Goal: Transaction & Acquisition: Purchase product/service

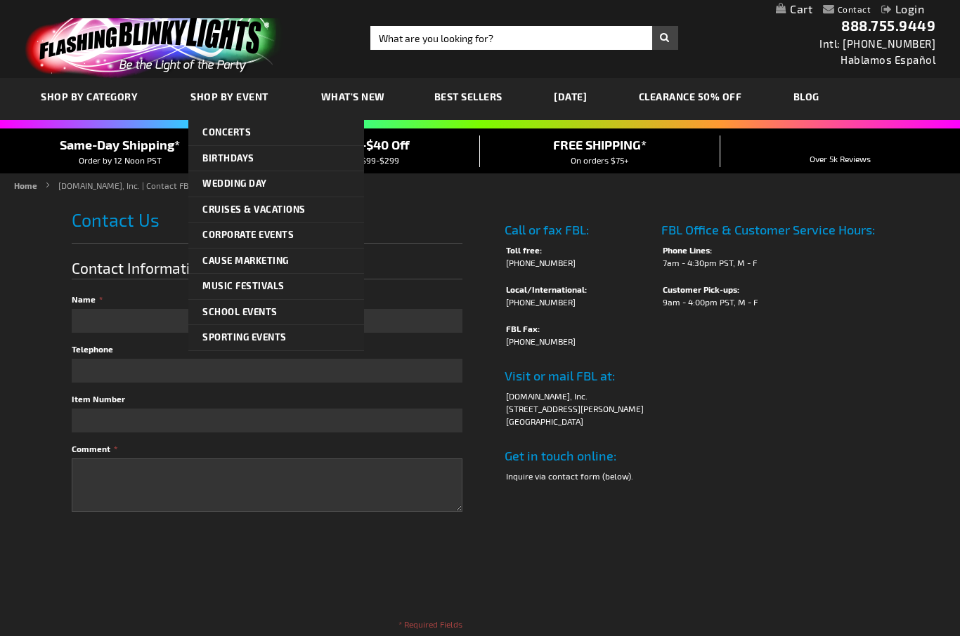
click at [245, 291] on link "Music Festivals" at bounding box center [276, 286] width 176 height 25
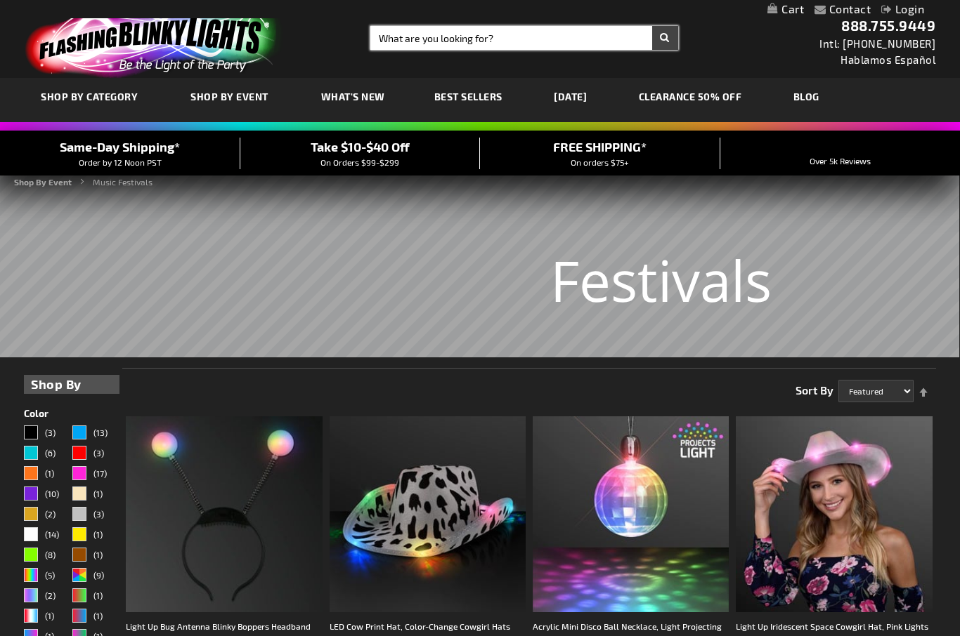
click at [414, 41] on input "Search" at bounding box center [523, 38] width 307 height 24
type input "B"
type input "Ghost"
click at [670, 41] on button "Search" at bounding box center [665, 38] width 26 height 24
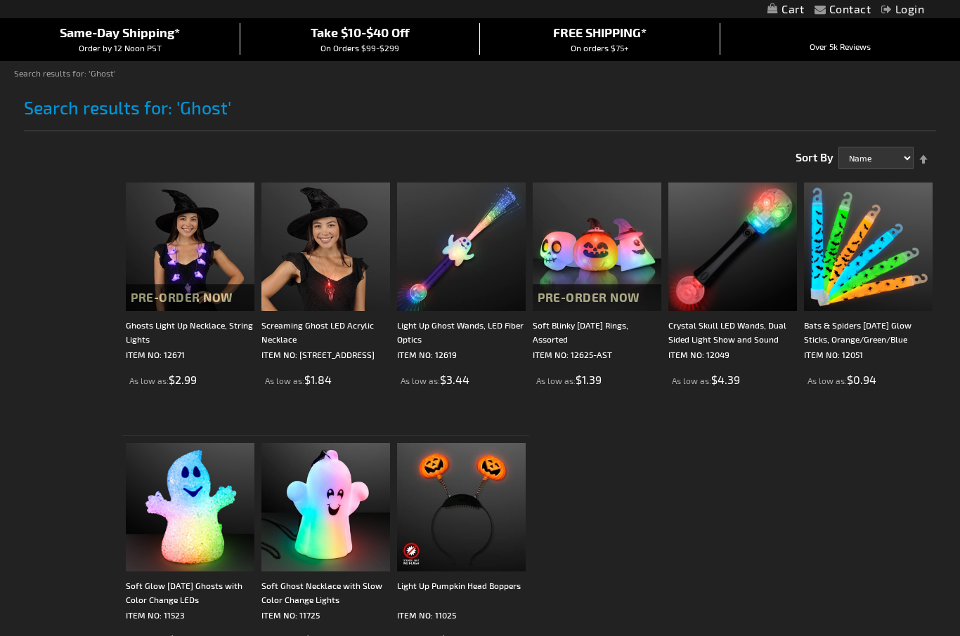
scroll to position [112, 0]
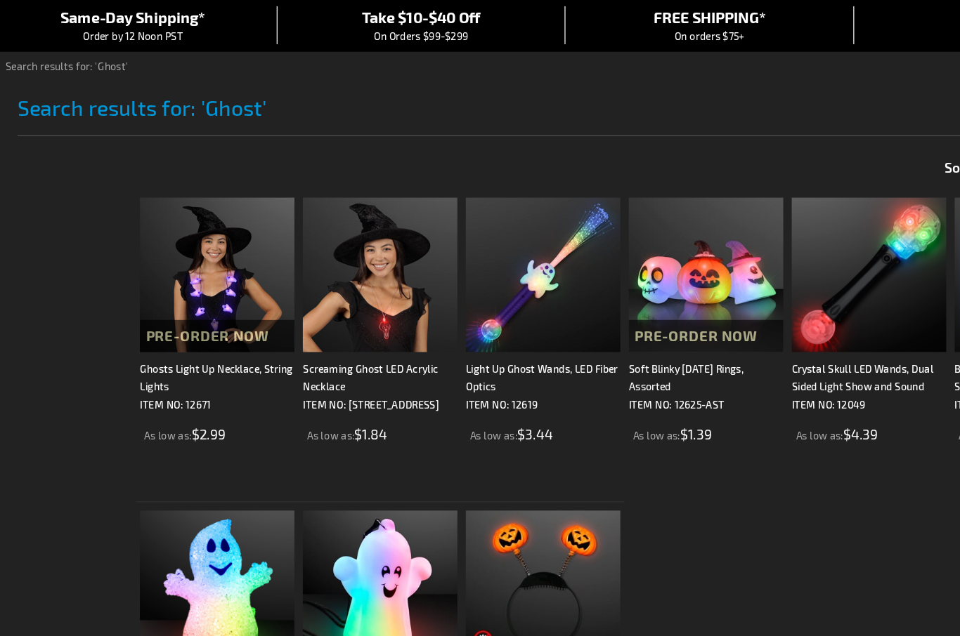
click at [131, 319] on div "Ghosts Light Up Necklace, String Lights" at bounding box center [190, 333] width 129 height 28
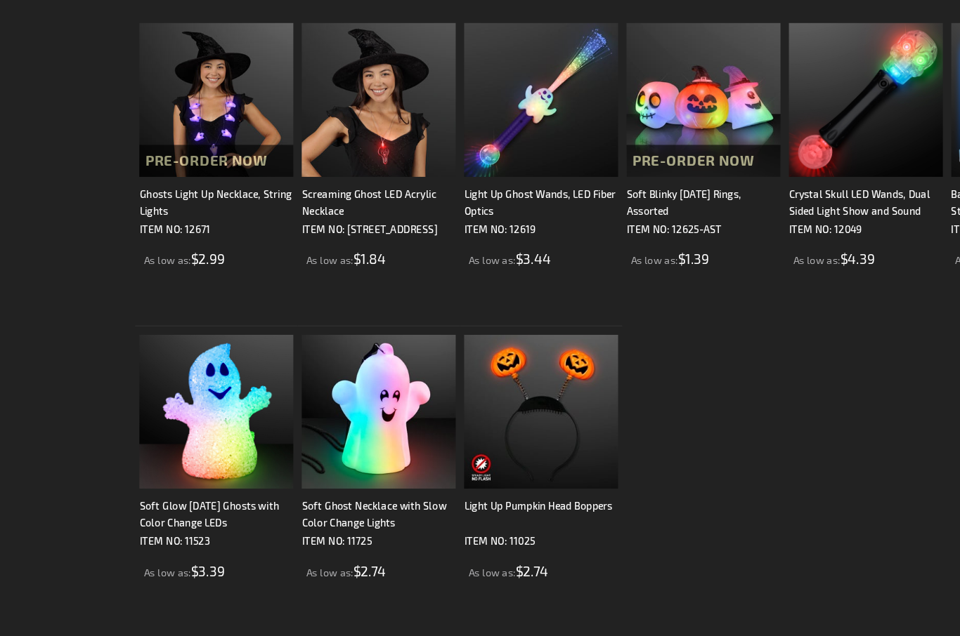
click at [537, 268] on div "Soft Blinky Halloween Rings, Assorted" at bounding box center [597, 274] width 129 height 28
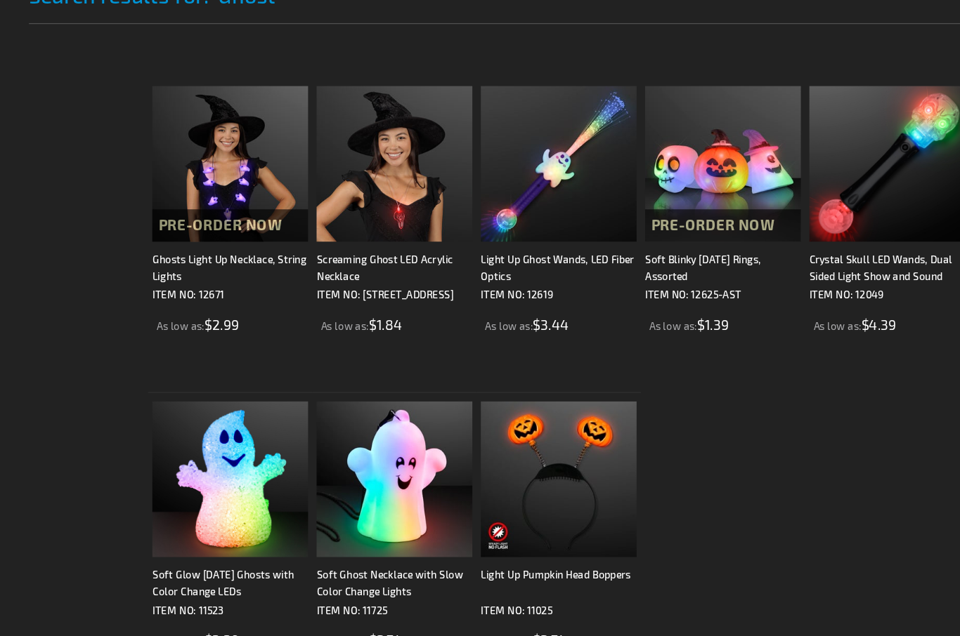
click at [143, 288] on div "Ghosts Light Up Necklace, String Lights" at bounding box center [190, 274] width 129 height 28
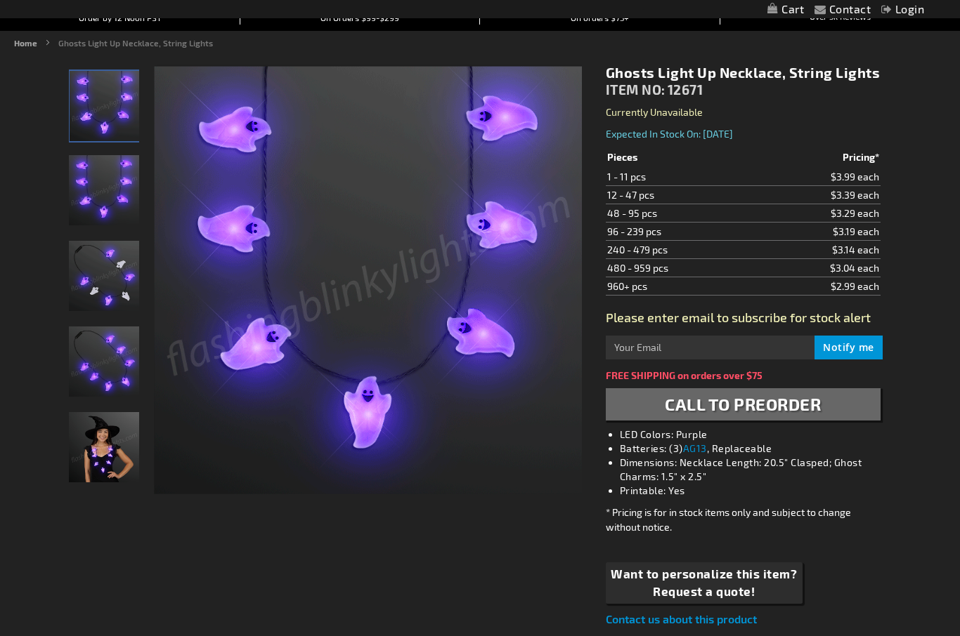
click at [104, 264] on img "Ghosts Light Up Necklace" at bounding box center [104, 276] width 70 height 70
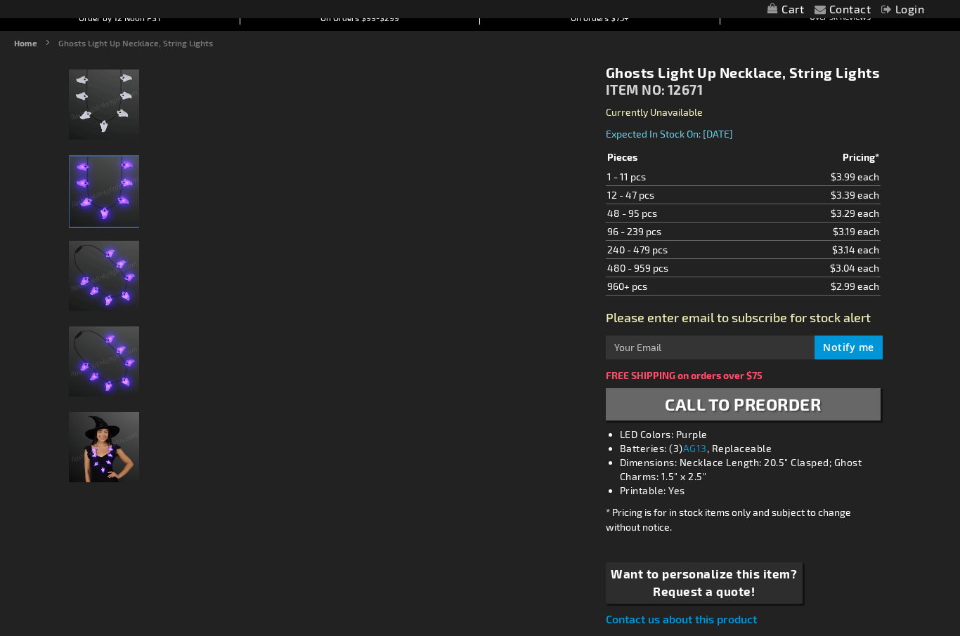
click at [94, 173] on img "Ghosts Light Up Necklace" at bounding box center [105, 192] width 70 height 70
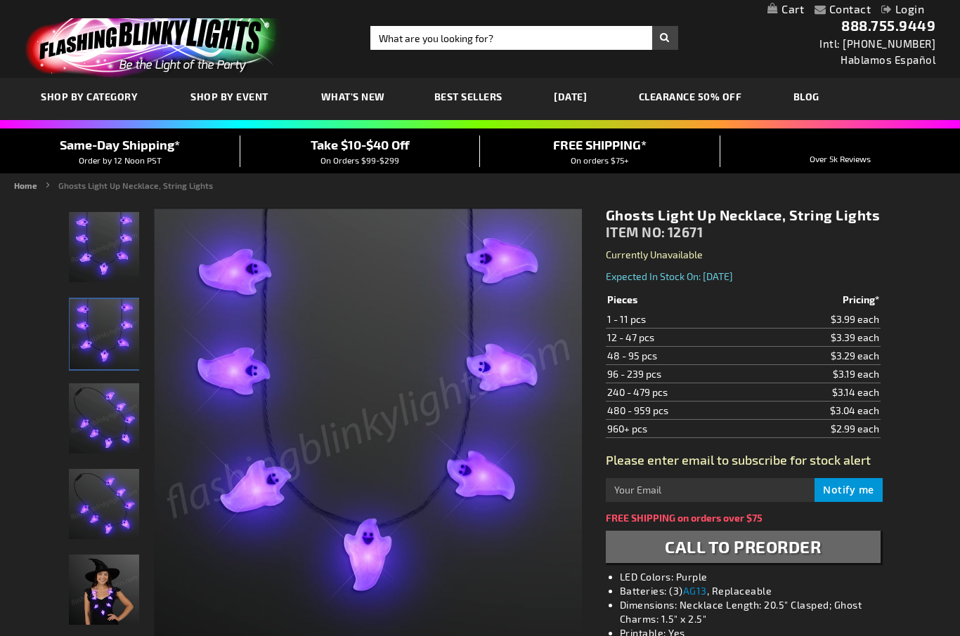
click at [597, 97] on link "[DATE]" at bounding box center [570, 96] width 54 height 47
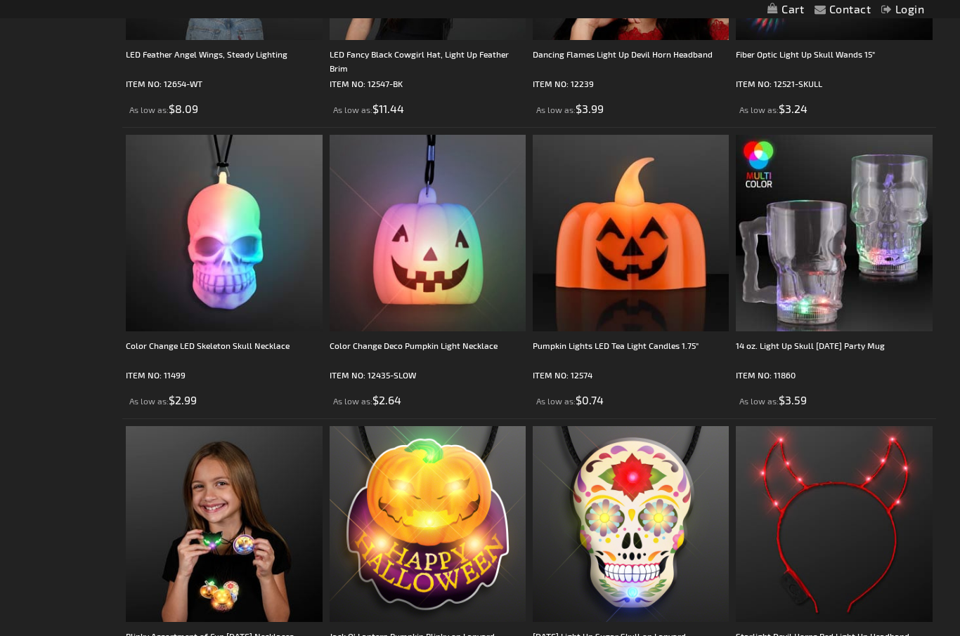
scroll to position [3481, 0]
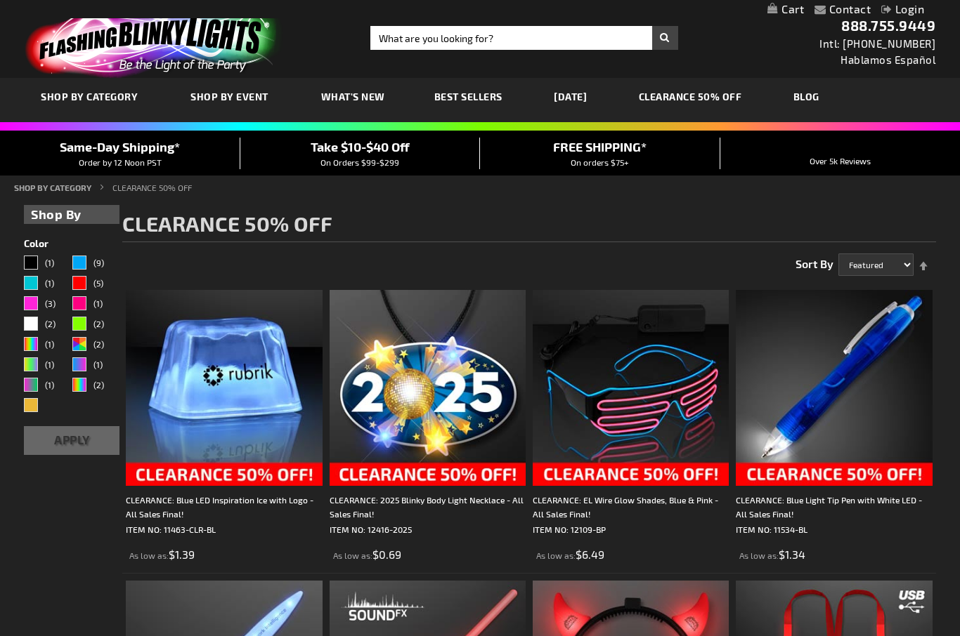
click at [409, 21] on div "Toggle Nav Search Search × Search 888.755.9449 Intl: 818-753-8303 Hablamos Espa…" at bounding box center [480, 39] width 960 height 78
click at [419, 39] on input "Search" at bounding box center [523, 38] width 307 height 24
type input "Christmas"
click at [665, 38] on button "Search" at bounding box center [665, 38] width 26 height 24
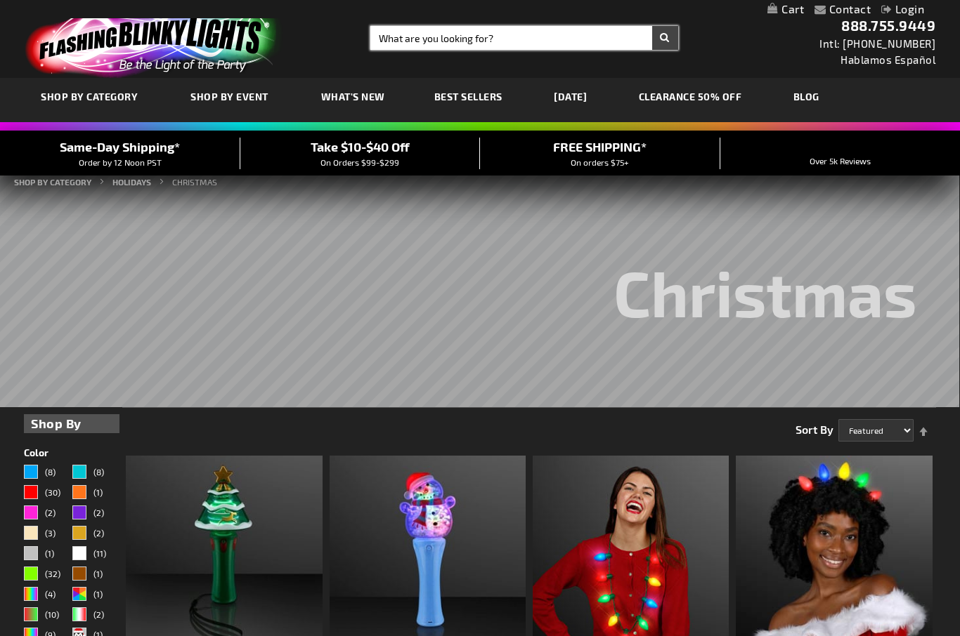
click at [393, 41] on input "Search" at bounding box center [523, 38] width 307 height 24
type input "Beanie"
click at [665, 38] on button "Search" at bounding box center [665, 38] width 26 height 24
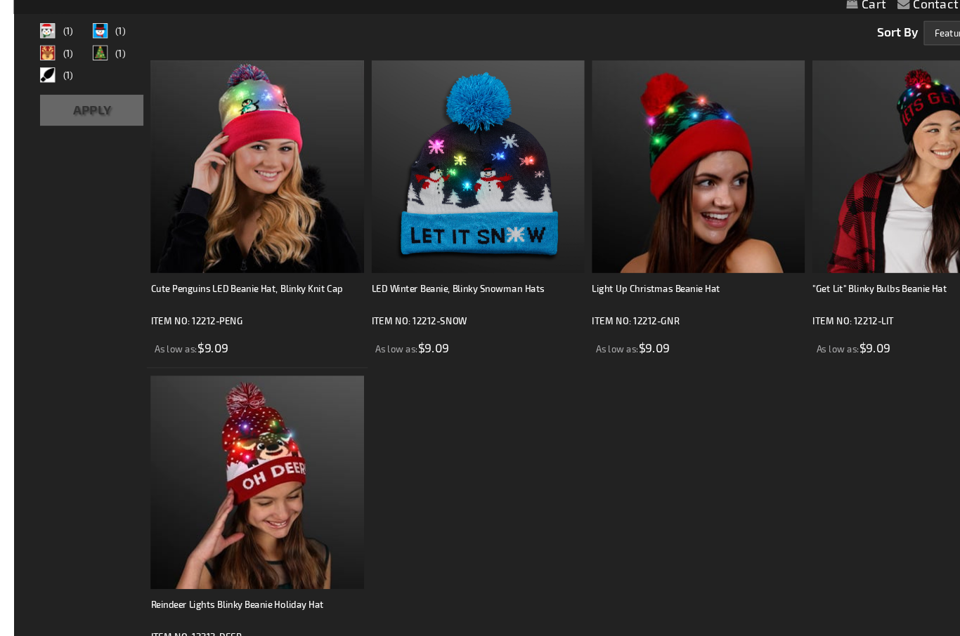
scroll to position [216, 0]
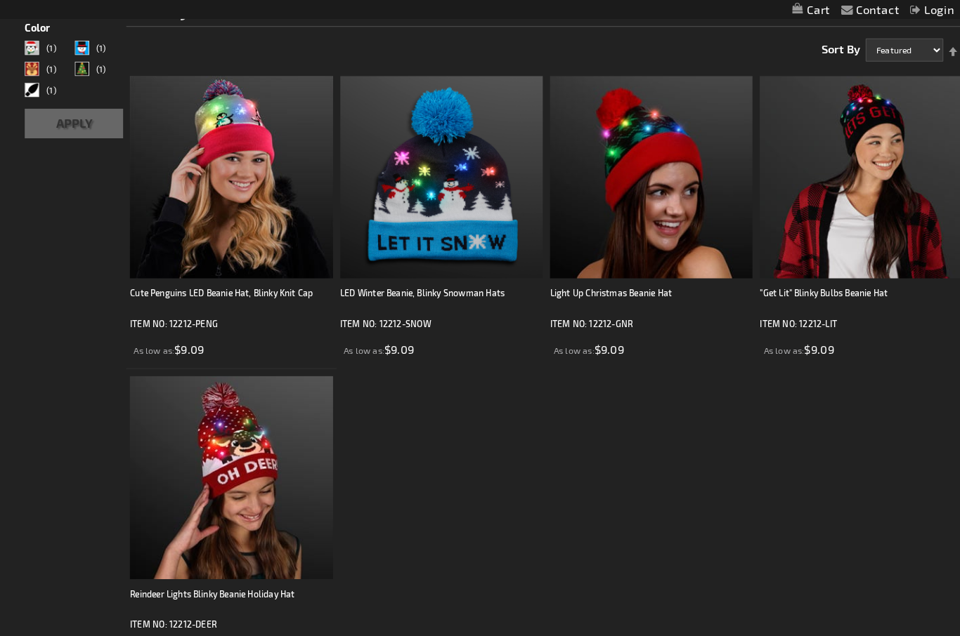
click at [621, 153] on img at bounding box center [631, 172] width 196 height 196
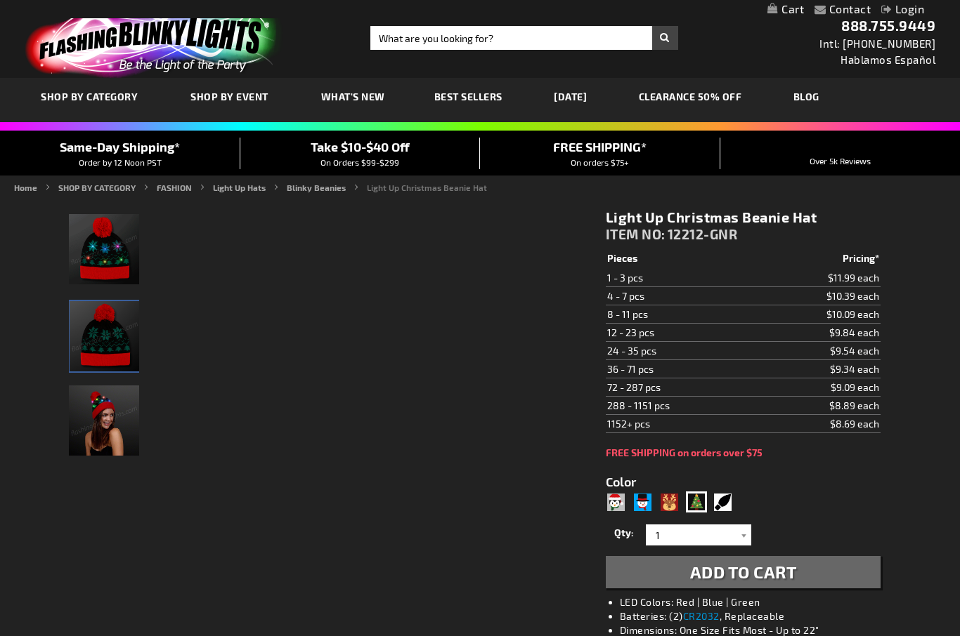
click at [109, 325] on img "Light Up Christmas Beanie Hat" at bounding box center [105, 336] width 70 height 70
click at [97, 438] on img "Female displaying Light Up Christmas Beanie Hat" at bounding box center [105, 422] width 70 height 70
click at [123, 261] on img "Light Up Christmas Beanie Hat" at bounding box center [105, 251] width 70 height 70
click at [109, 344] on img "Light Up Christmas Beanie Hat" at bounding box center [105, 336] width 70 height 70
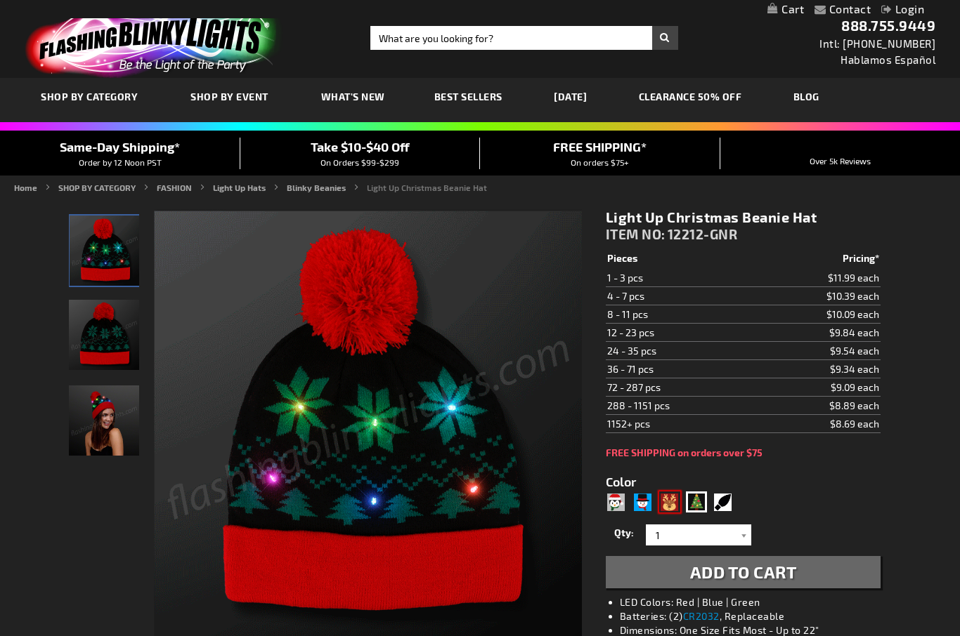
click at [674, 504] on div "Deer" at bounding box center [669, 502] width 21 height 21
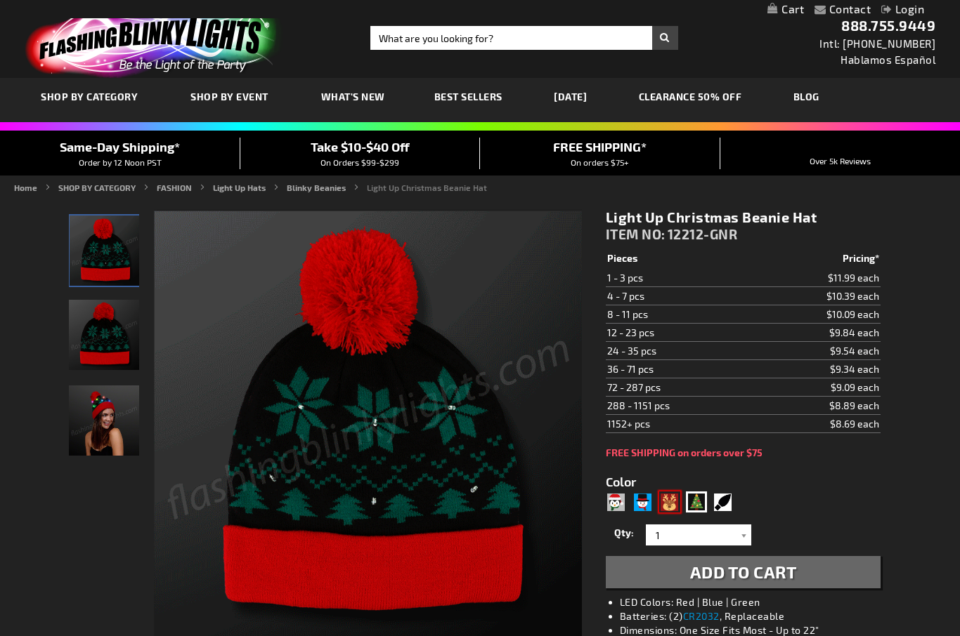
type input "5747"
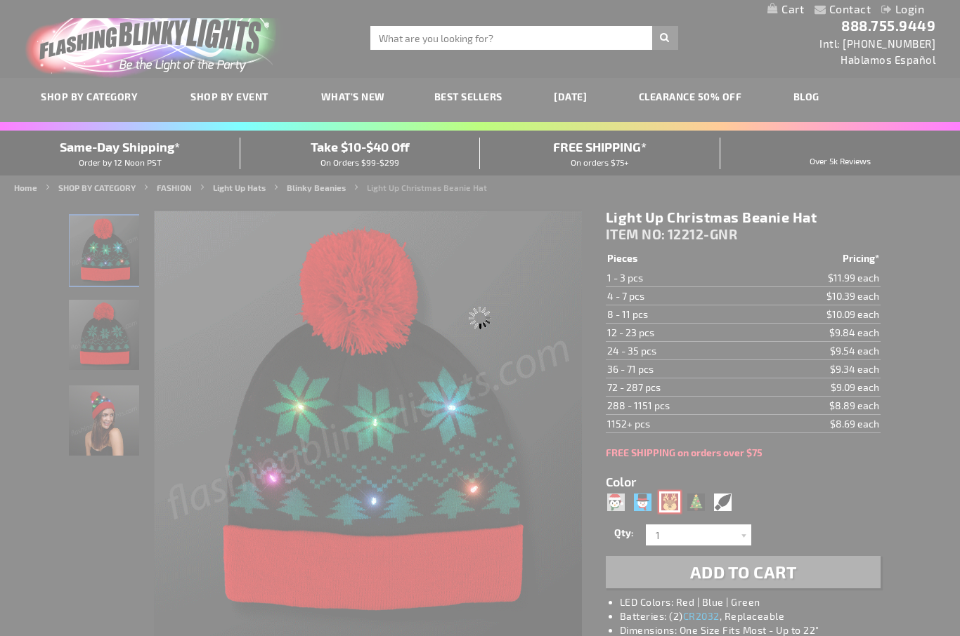
type input "12212-DEER"
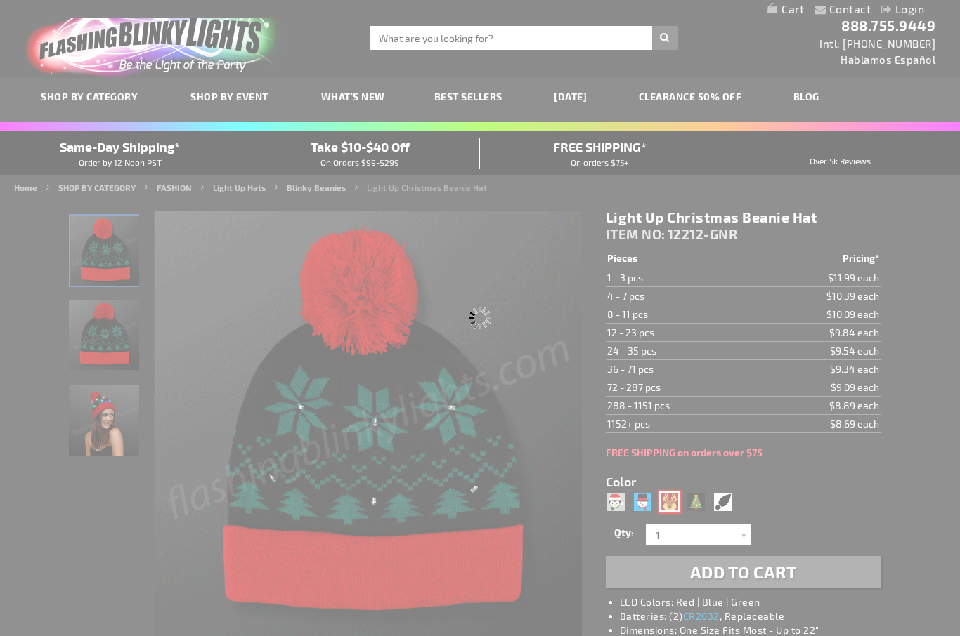
type input "Customize - Reindeer Lights Blinky Beanie Holiday Hat - ITEM NO: 12212-DEER"
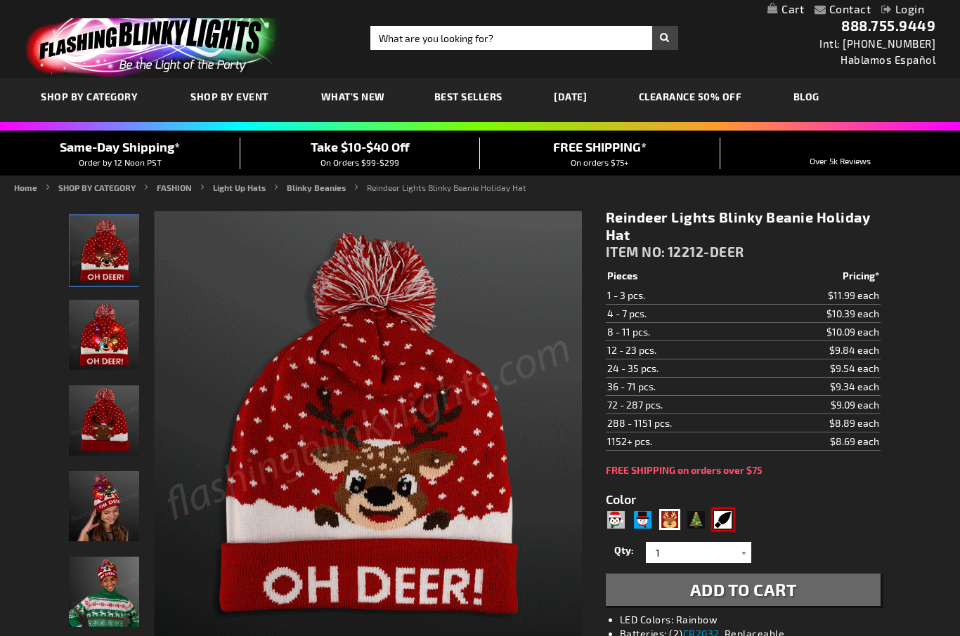
click at [733, 520] on div "Bulb" at bounding box center [722, 519] width 21 height 21
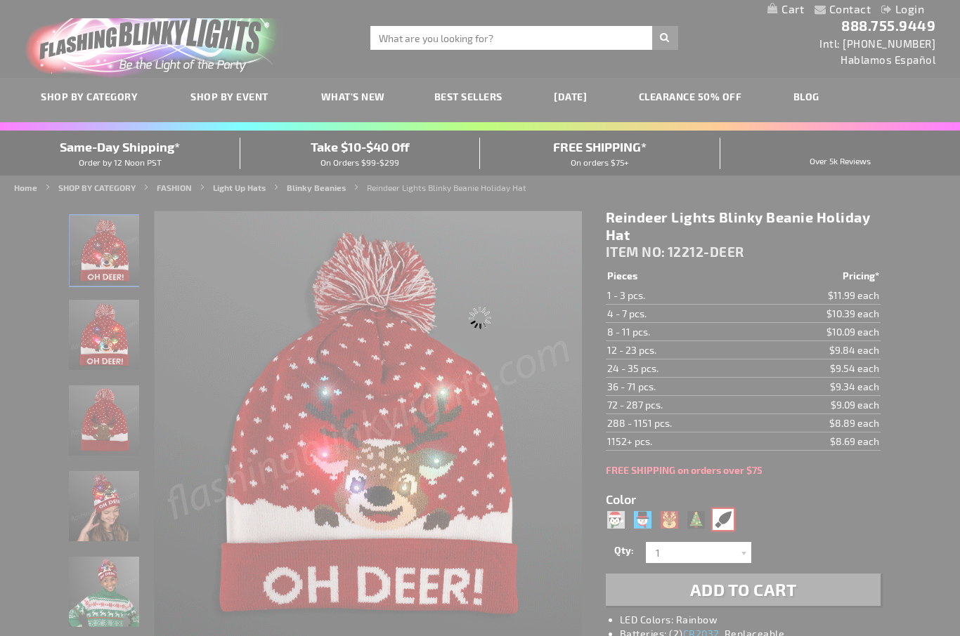
type input "5749"
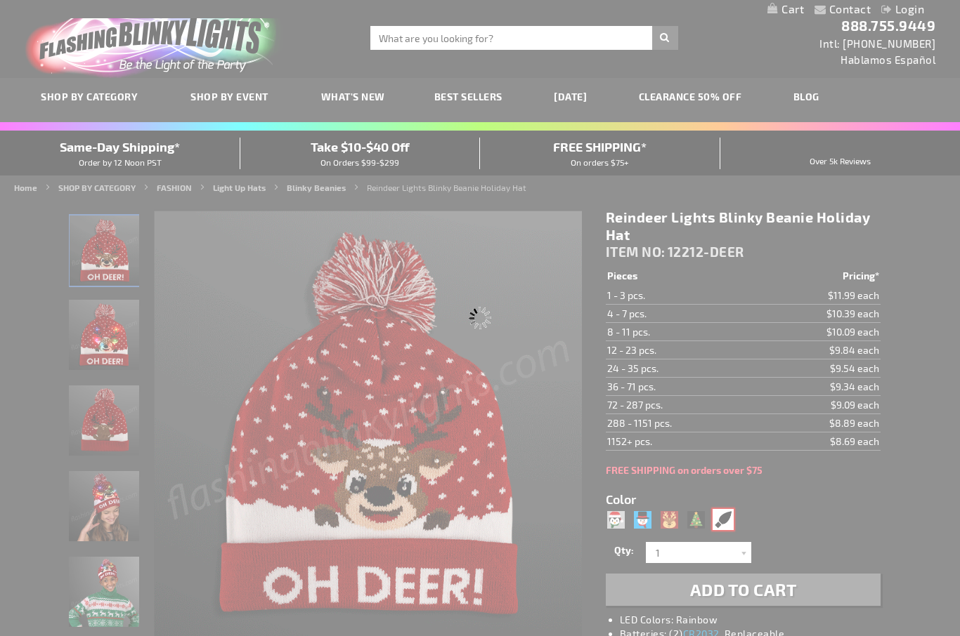
type input "12212-LIT"
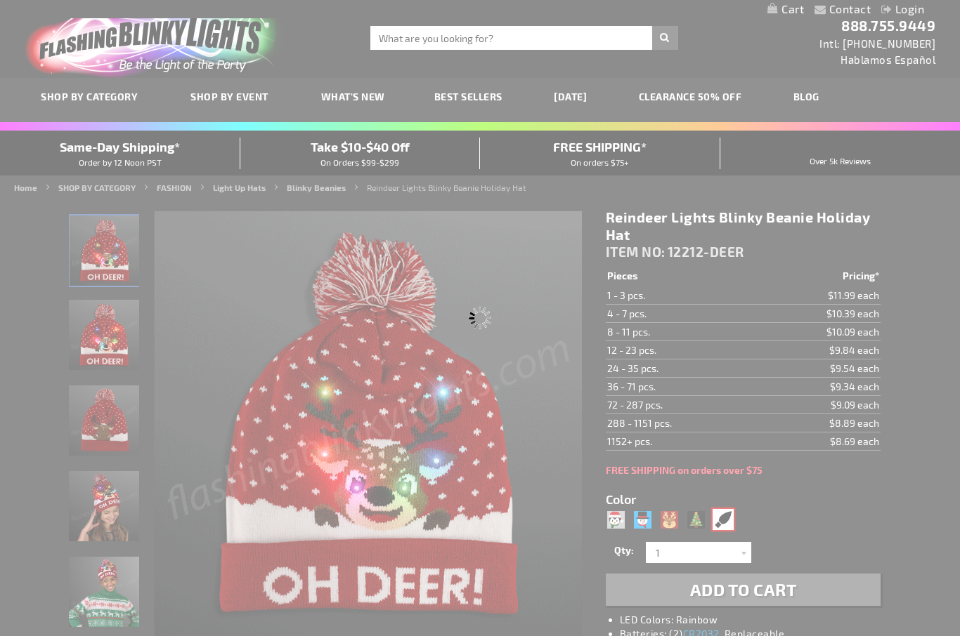
type input "Customize - &quot;Get Lit&quot; Blinky Bulbs Beanie Hat - ITEM NO: 12212-LIT"
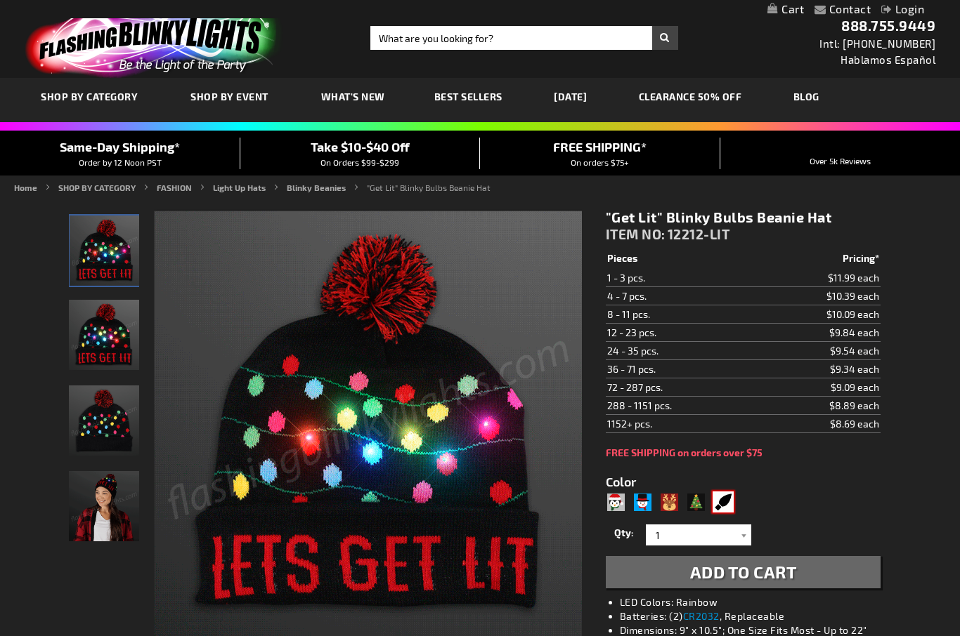
click at [87, 525] on img at bounding box center [104, 506] width 70 height 70
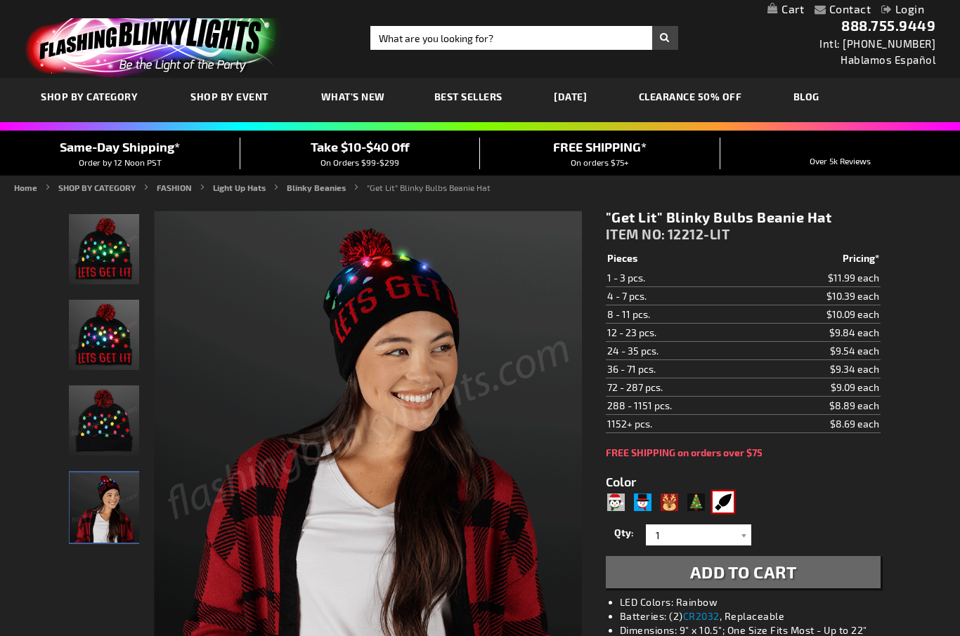
click at [104, 438] on img at bounding box center [104, 421] width 70 height 70
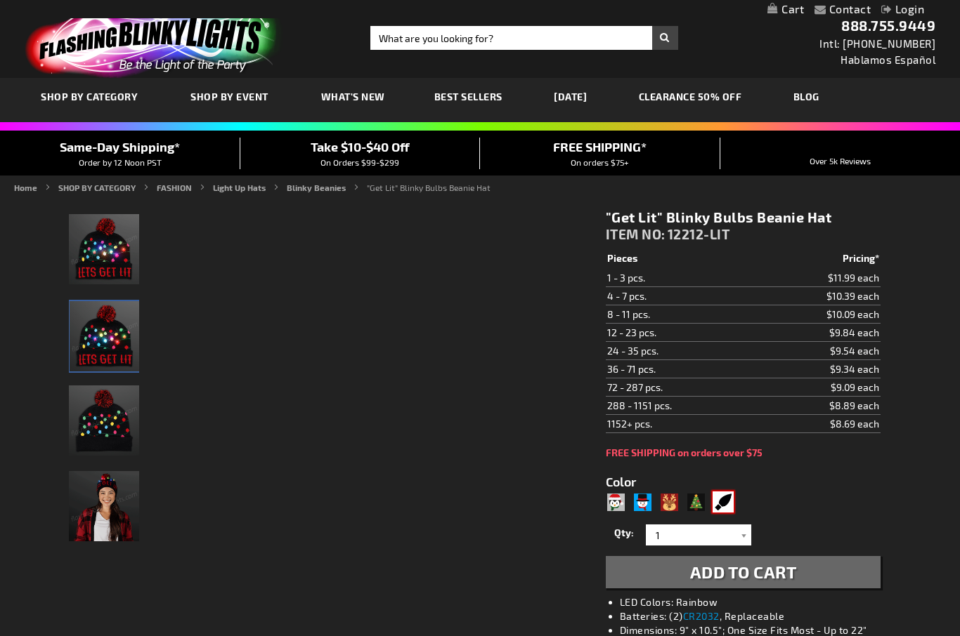
click at [99, 341] on img at bounding box center [105, 336] width 70 height 70
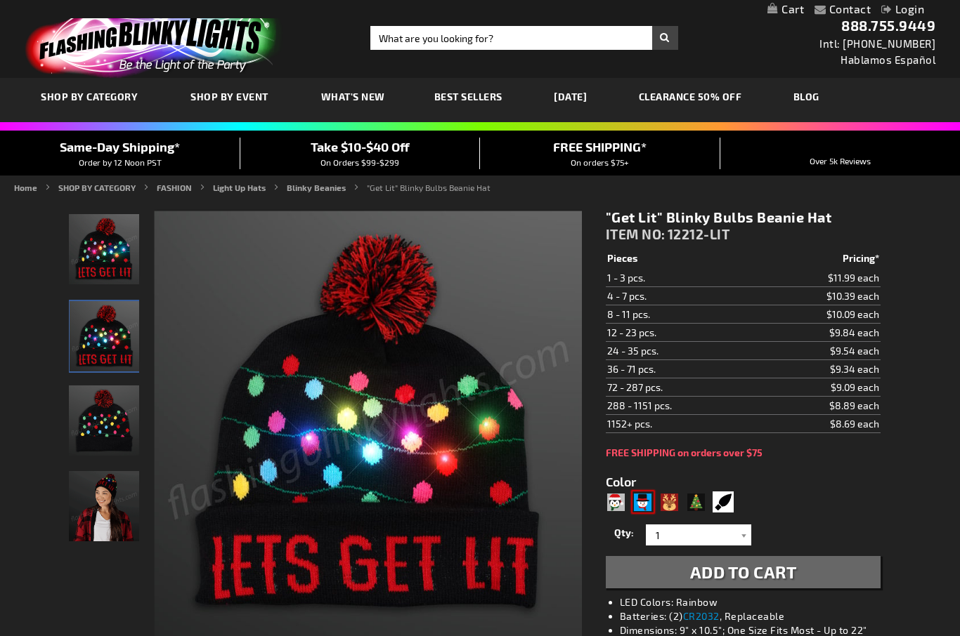
click at [632, 498] on div "Snowman" at bounding box center [642, 502] width 21 height 21
type input "5680"
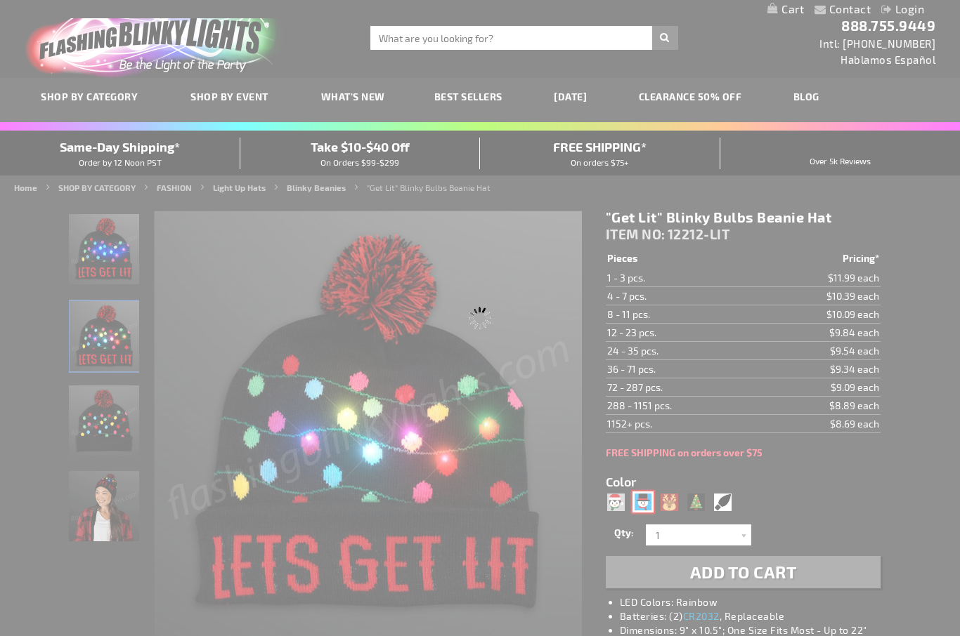
type input "12212-SNOW"
type input "Customize - LED Winter Beanie, Blinky Snowman Hats - ITEM NO: 12212-SNOW"
